Goal: Task Accomplishment & Management: Use online tool/utility

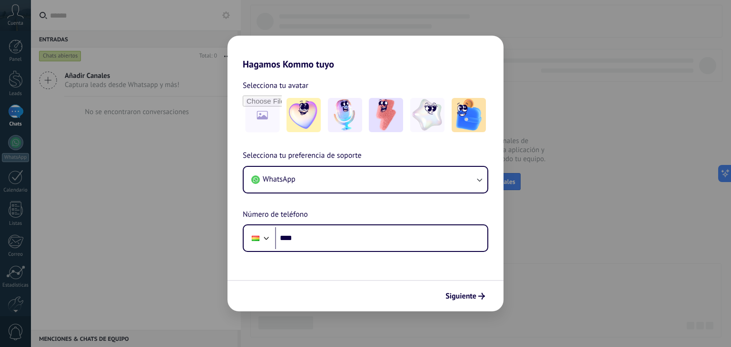
click at [494, 304] on div "Siguiente" at bounding box center [366, 295] width 276 height 31
click at [480, 299] on icon "submit" at bounding box center [481, 296] width 7 height 7
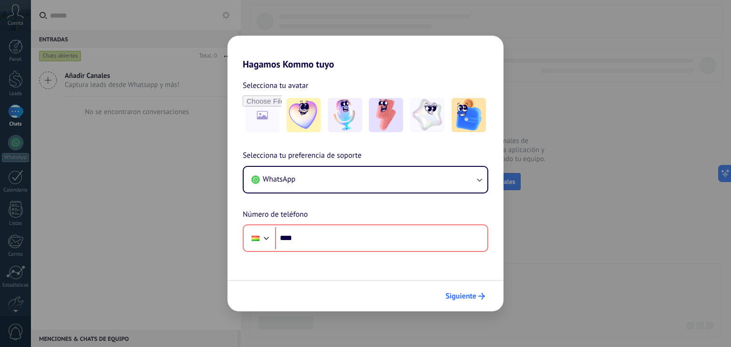
click at [480, 299] on icon "submit" at bounding box center [481, 296] width 7 height 7
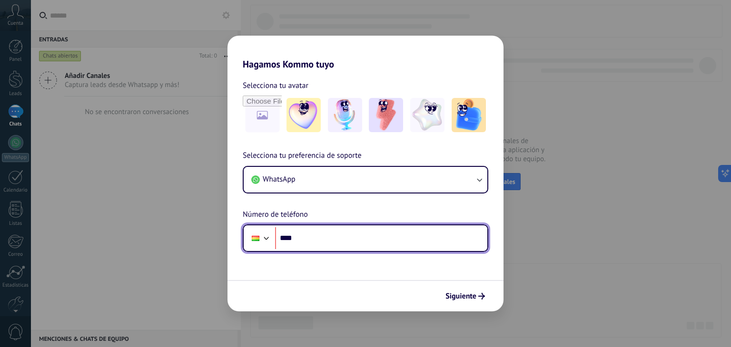
click at [341, 236] on input "****" at bounding box center [381, 239] width 212 height 22
type input "**********"
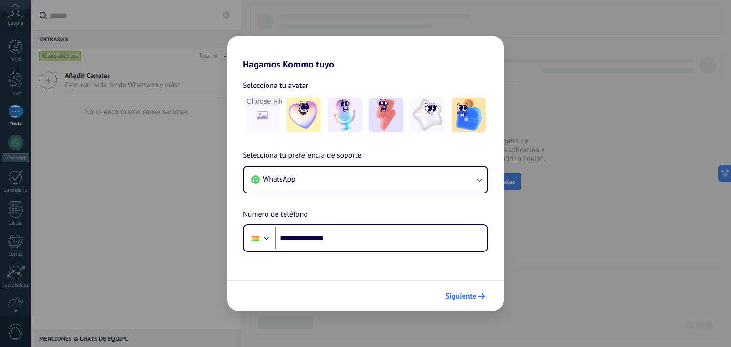
click at [474, 297] on span "Siguiente" at bounding box center [461, 296] width 31 height 7
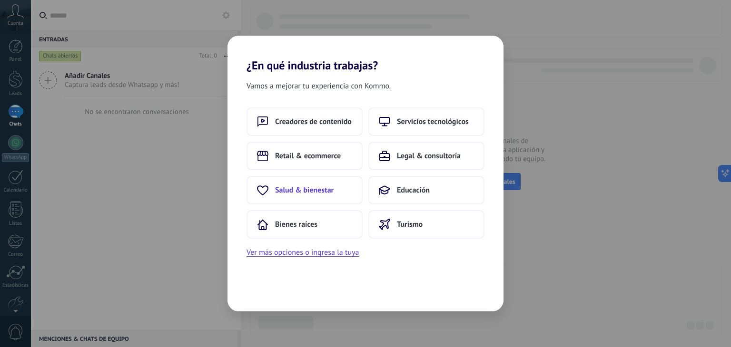
click at [320, 186] on span "Salud & bienestar" at bounding box center [304, 191] width 59 height 10
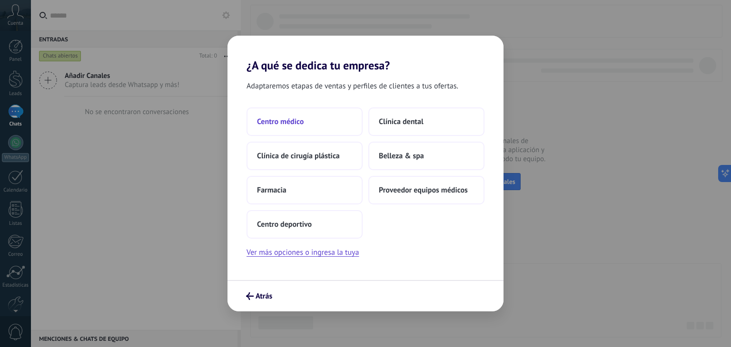
click at [308, 124] on button "Centro médico" at bounding box center [305, 122] width 116 height 29
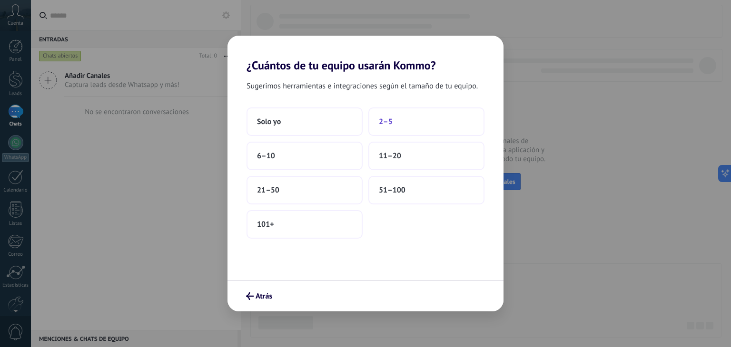
click at [377, 117] on button "2–5" at bounding box center [426, 122] width 116 height 29
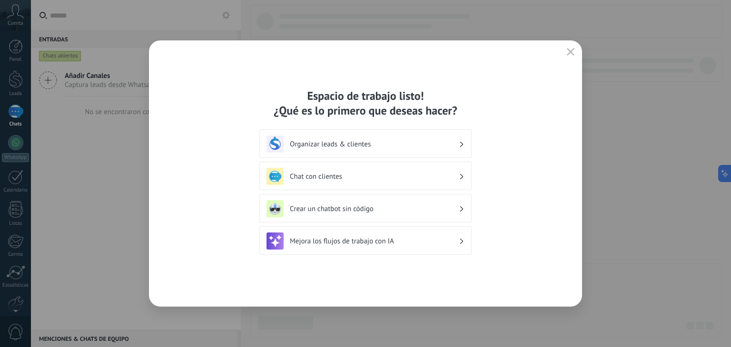
click at [421, 174] on h3 "Chat con clientes" at bounding box center [374, 176] width 169 height 9
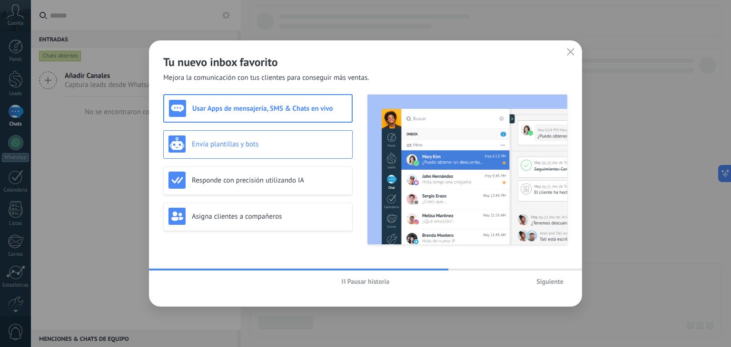
click at [320, 133] on div "Envía plantillas y bots" at bounding box center [257, 144] width 189 height 29
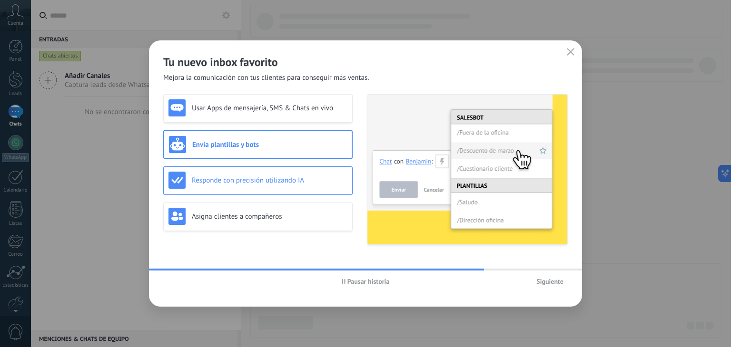
click at [320, 172] on div "Responde con precisión utilizando IA" at bounding box center [258, 180] width 179 height 17
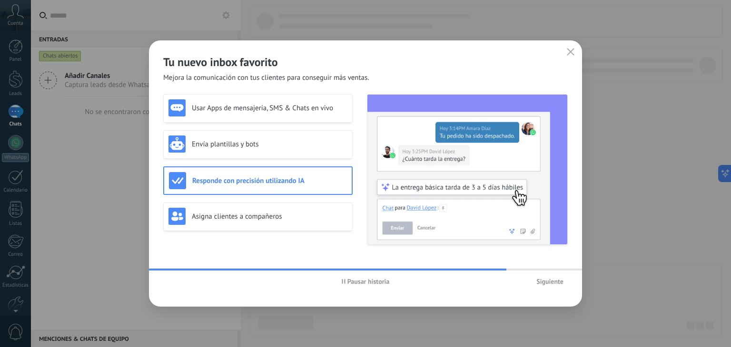
click at [310, 201] on div "Usar Apps de mensajería, SMS & Chats en vivo Envía plantillas y bots Responde c…" at bounding box center [257, 169] width 189 height 151
click at [322, 212] on h3 "Asigna clientes a compañeros" at bounding box center [270, 216] width 156 height 9
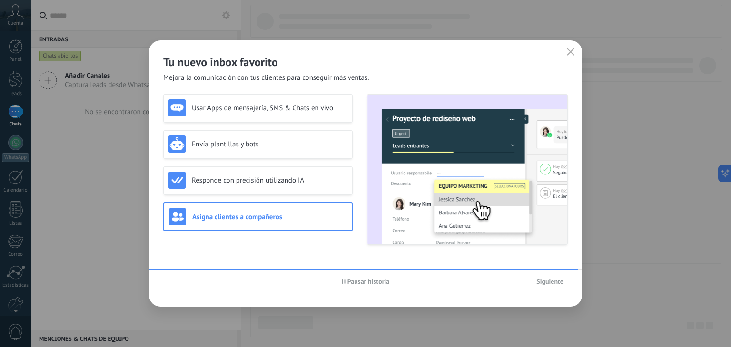
click at [545, 280] on span "Siguiente" at bounding box center [549, 281] width 27 height 7
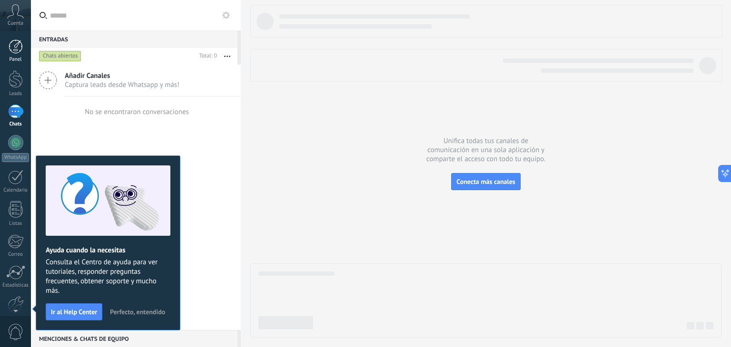
click at [13, 49] on div at bounding box center [16, 47] width 14 height 14
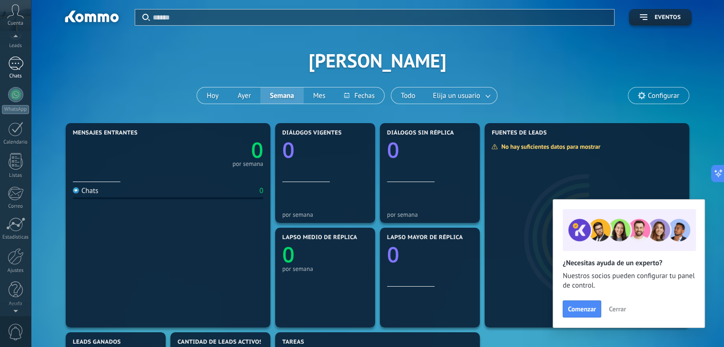
click at [13, 66] on div at bounding box center [15, 64] width 15 height 14
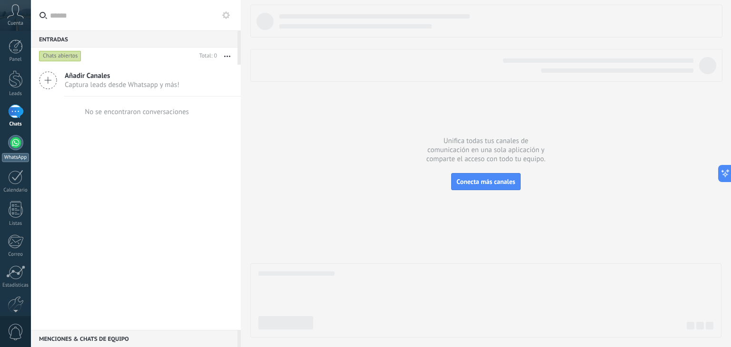
click at [17, 151] on link "WhatsApp" at bounding box center [15, 148] width 31 height 27
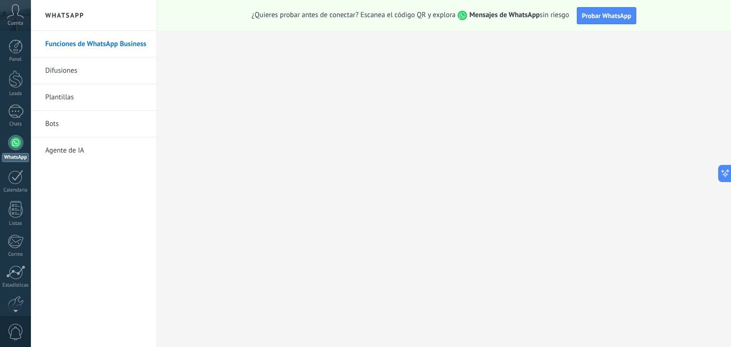
click at [58, 126] on link "Bots" at bounding box center [96, 124] width 102 height 27
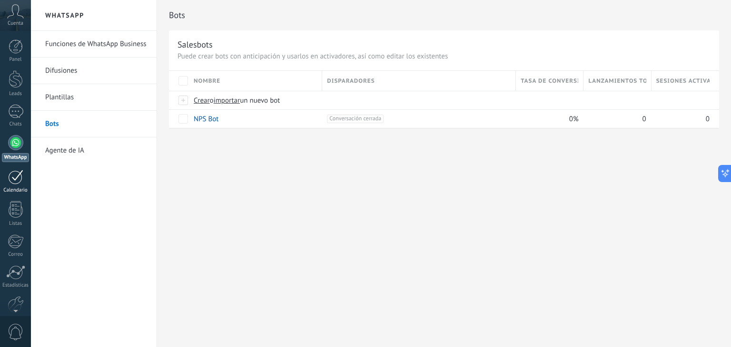
click at [14, 183] on div at bounding box center [15, 177] width 15 height 15
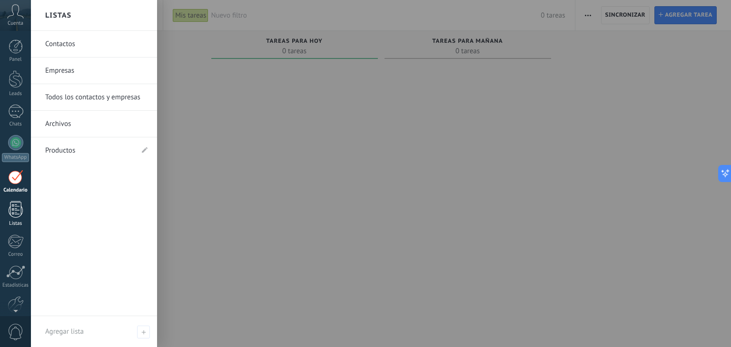
click at [11, 216] on div at bounding box center [16, 209] width 14 height 17
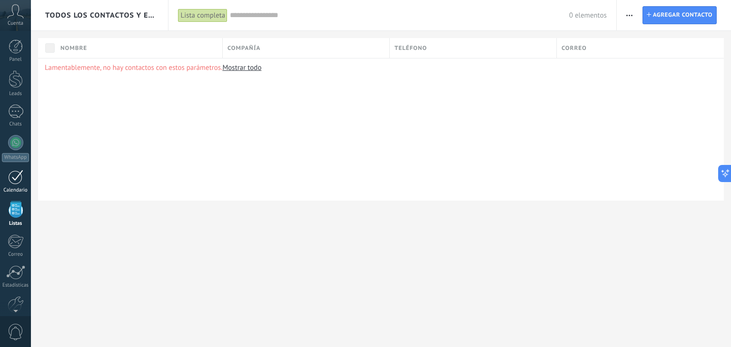
click at [19, 181] on div at bounding box center [15, 177] width 15 height 15
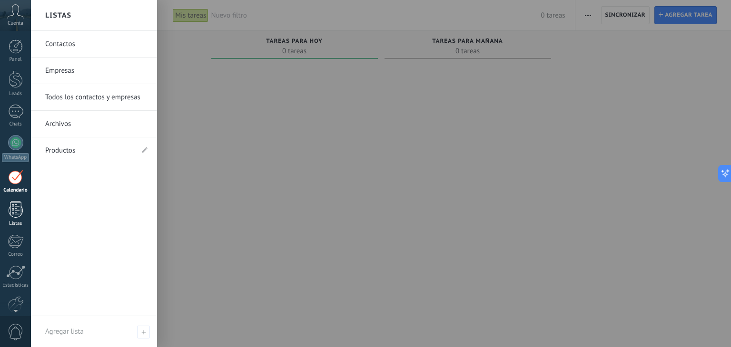
click at [16, 219] on link "Listas" at bounding box center [15, 214] width 31 height 26
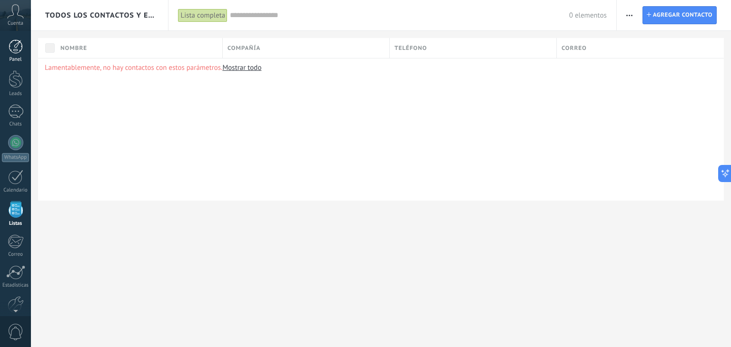
click at [21, 47] on div at bounding box center [16, 47] width 14 height 14
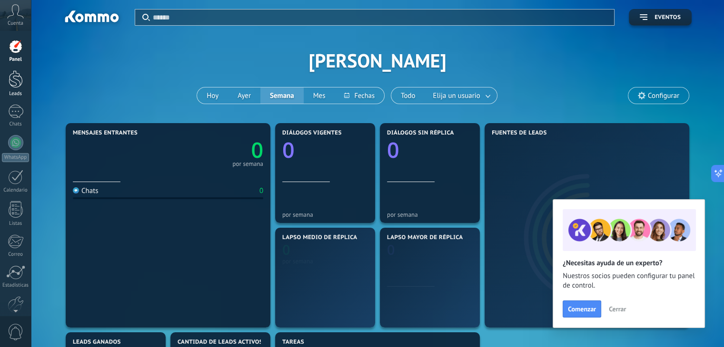
click at [14, 77] on div at bounding box center [16, 79] width 14 height 18
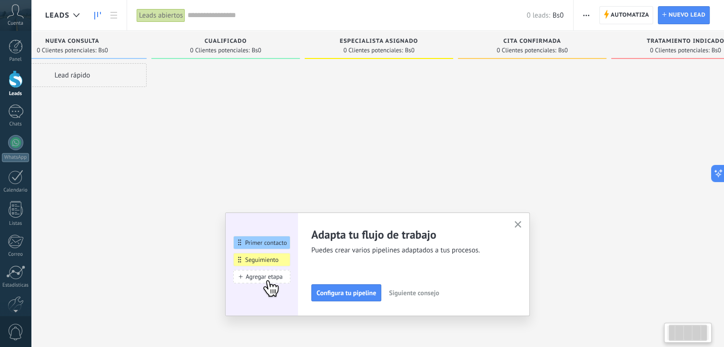
scroll to position [0, 48]
drag, startPoint x: 219, startPoint y: 107, endPoint x: 171, endPoint y: 110, distance: 48.2
click at [171, 110] on div at bounding box center [225, 174] width 149 height 223
click at [604, 10] on icon at bounding box center [606, 14] width 5 height 9
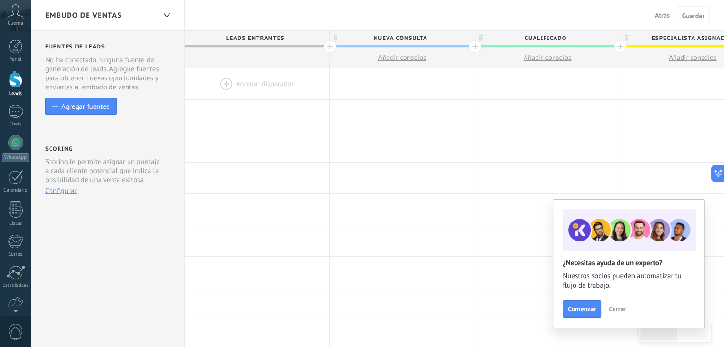
click at [294, 84] on div at bounding box center [257, 84] width 145 height 31
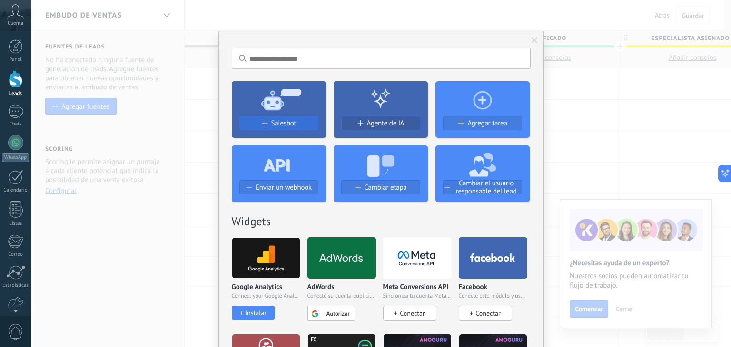
click at [284, 121] on span "Salesbot" at bounding box center [283, 123] width 25 height 8
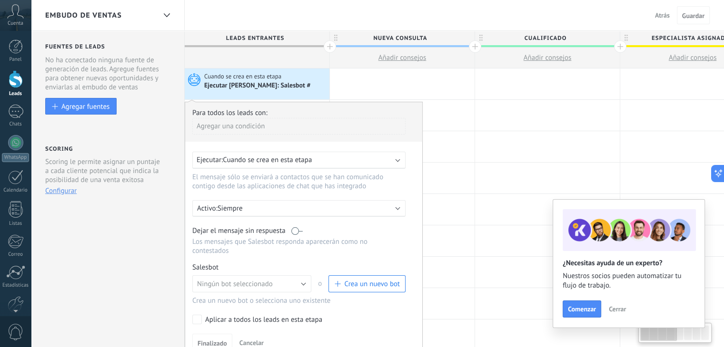
click at [263, 127] on div "Agregar una condición" at bounding box center [298, 126] width 213 height 17
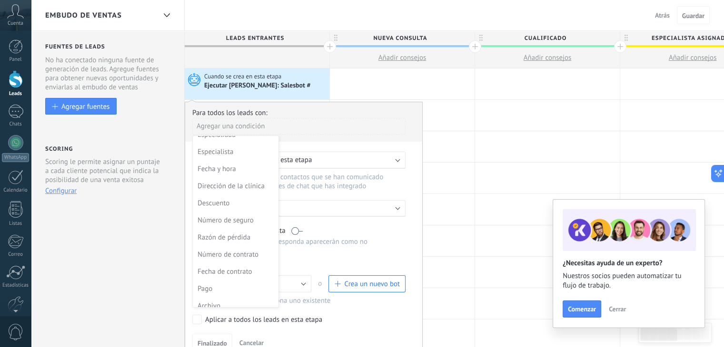
scroll to position [271, 0]
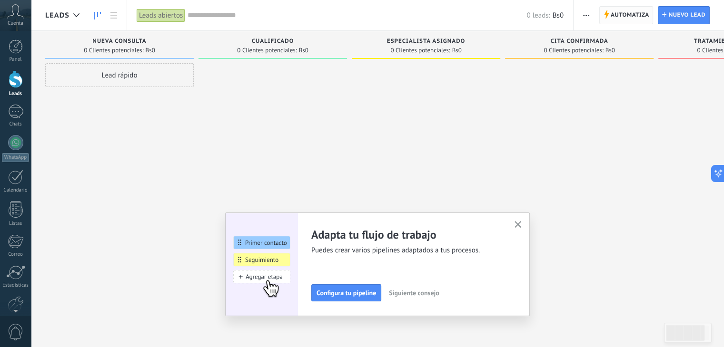
click at [625, 18] on span "Automatiza" at bounding box center [630, 15] width 39 height 17
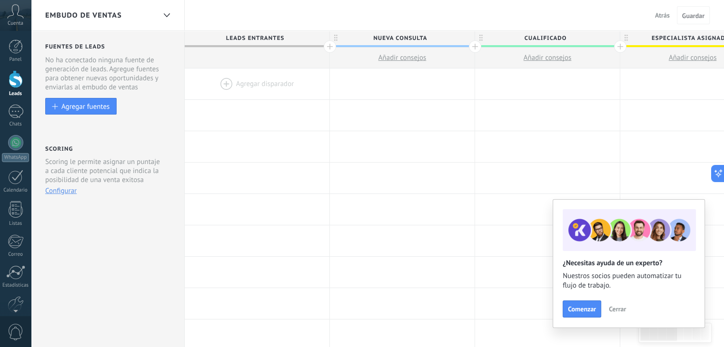
click at [200, 86] on div at bounding box center [257, 84] width 145 height 31
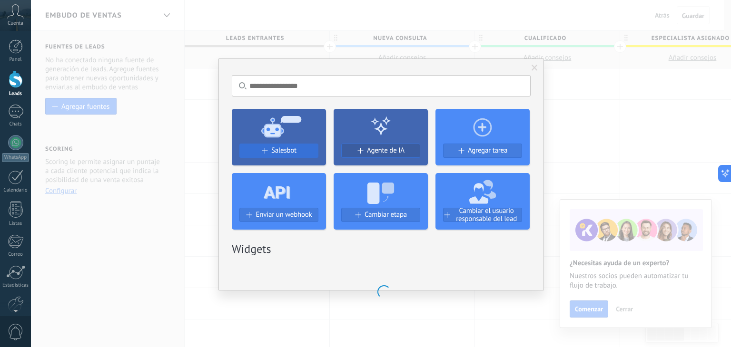
click at [295, 173] on div at bounding box center [279, 190] width 94 height 35
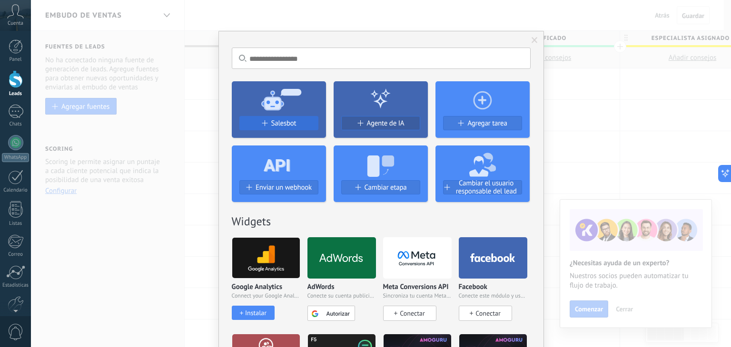
click at [298, 120] on div "Salesbot" at bounding box center [279, 123] width 78 height 8
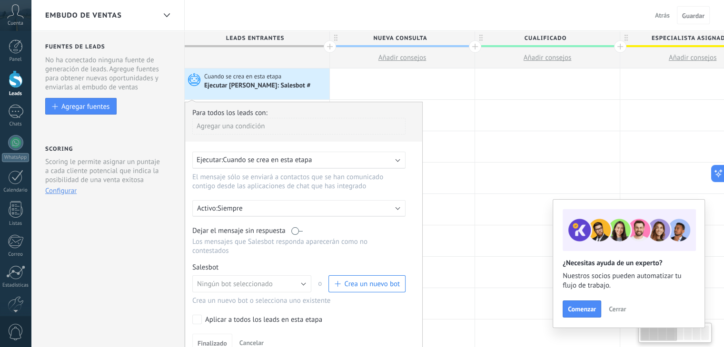
click at [275, 126] on div "Agregar una condición" at bounding box center [298, 126] width 213 height 17
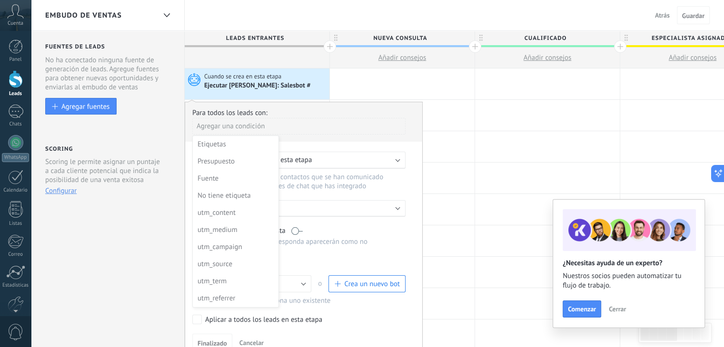
click at [312, 145] on div at bounding box center [303, 226] width 237 height 248
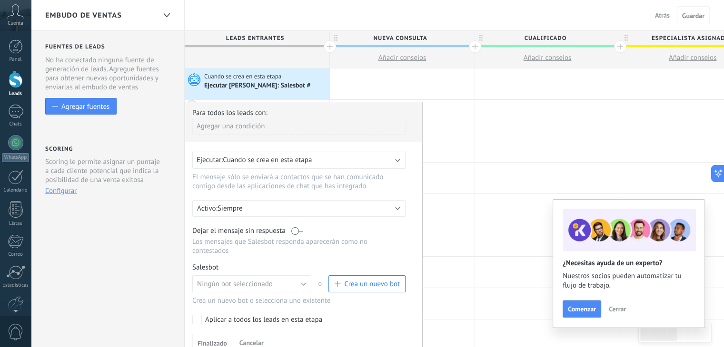
click at [347, 157] on div "Ejecutar: Cuando se crea en esta etapa" at bounding box center [295, 160] width 197 height 9
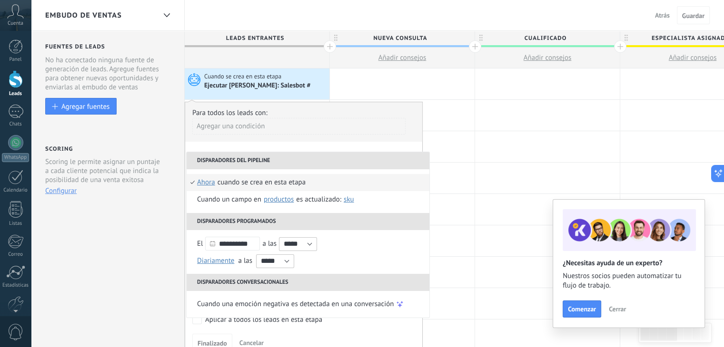
click at [347, 157] on li "Disparadores del pipeline" at bounding box center [308, 160] width 243 height 17
click at [272, 157] on li "Disparadores del pipeline" at bounding box center [308, 160] width 243 height 17
click at [252, 134] on div "Agregar una condición" at bounding box center [298, 130] width 213 height 24
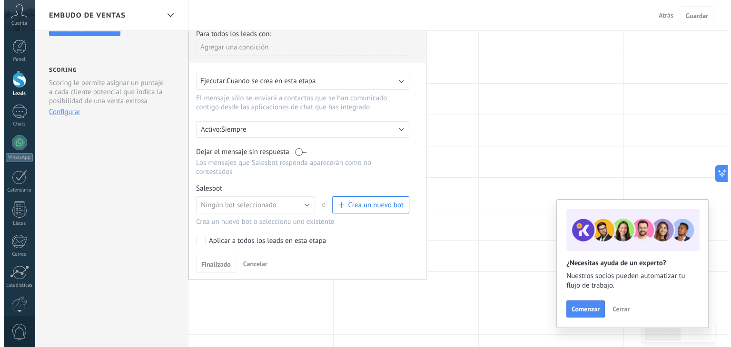
scroll to position [80, 0]
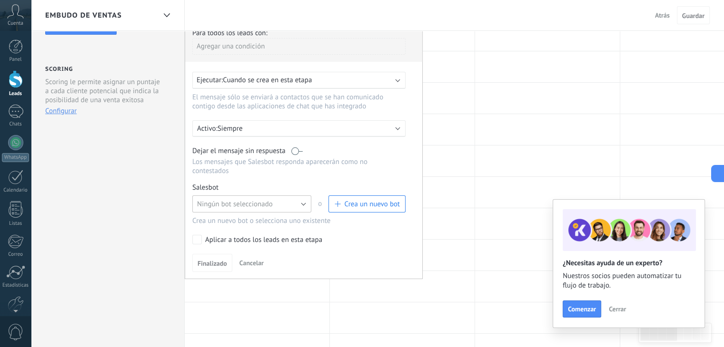
click at [304, 196] on button "Ningún bot seleccionado" at bounding box center [251, 204] width 119 height 17
click at [304, 200] on span "Ningún bot seleccionado" at bounding box center [247, 204] width 121 height 9
click at [304, 196] on button "Ningún bot seleccionado" at bounding box center [251, 204] width 119 height 17
click at [304, 200] on span "Ningún bot seleccionado" at bounding box center [247, 204] width 121 height 9
click at [343, 200] on span "Crea un nuevo bot" at bounding box center [367, 204] width 66 height 9
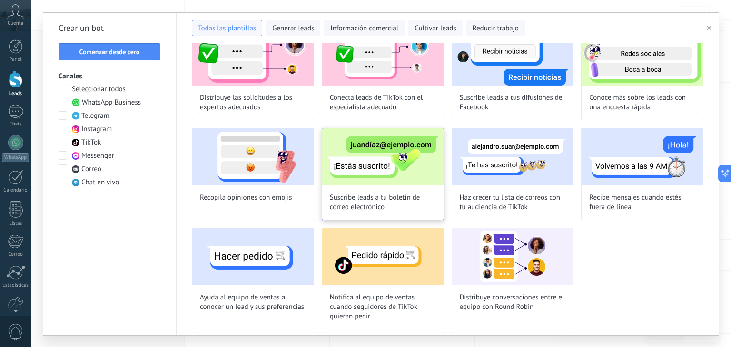
scroll to position [0, 0]
